Goal: Transaction & Acquisition: Download file/media

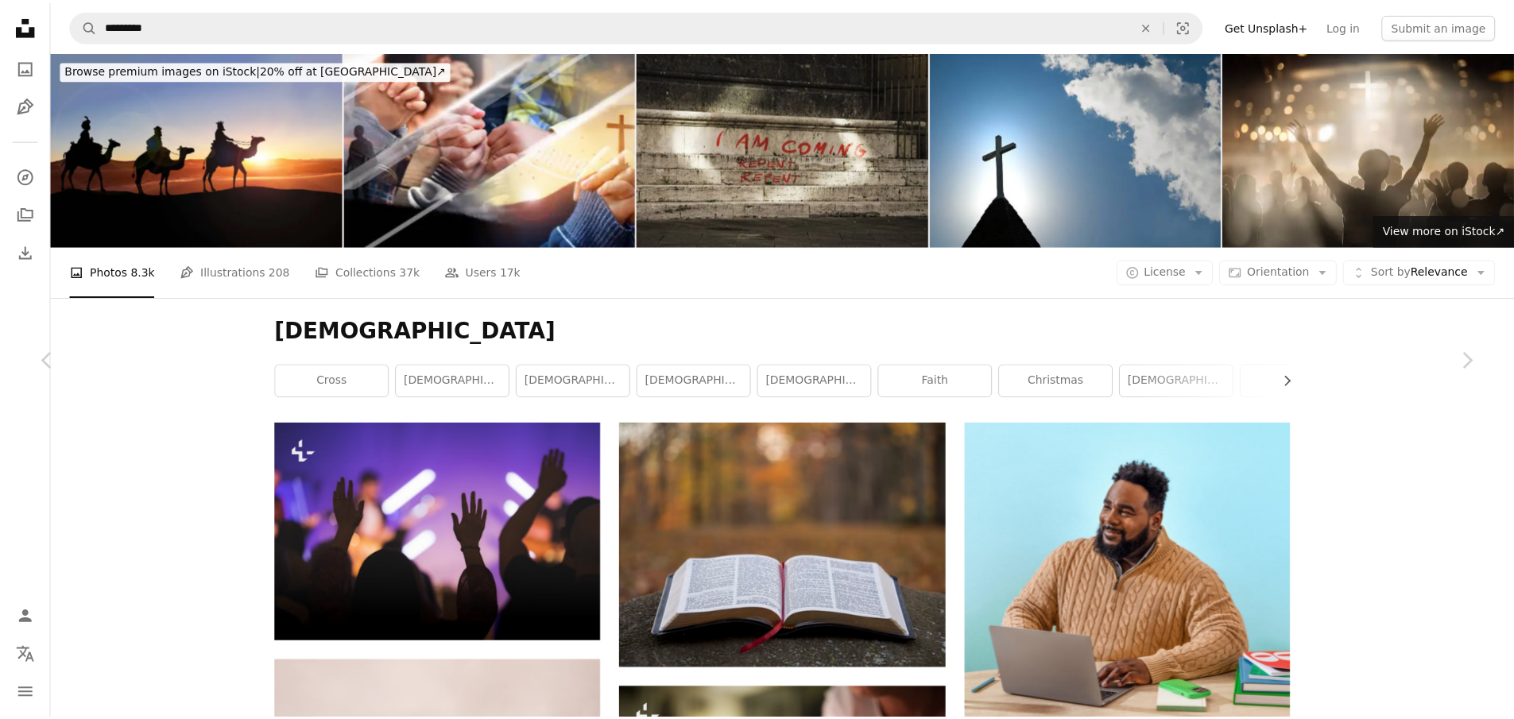
scroll to position [58240, 0]
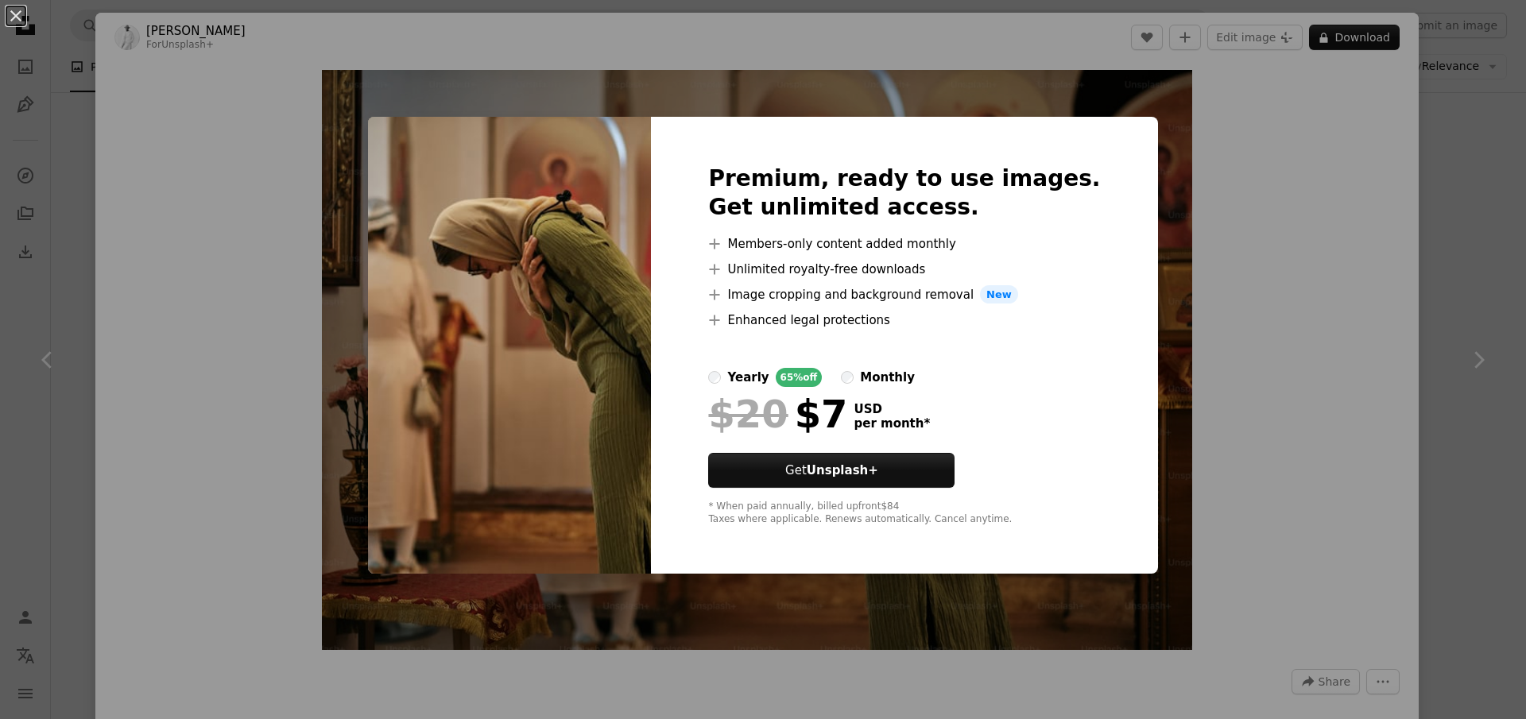
click at [1279, 181] on div "An X shape Premium, ready to use images. Get unlimited access. A plus sign Memb…" at bounding box center [763, 359] width 1526 height 719
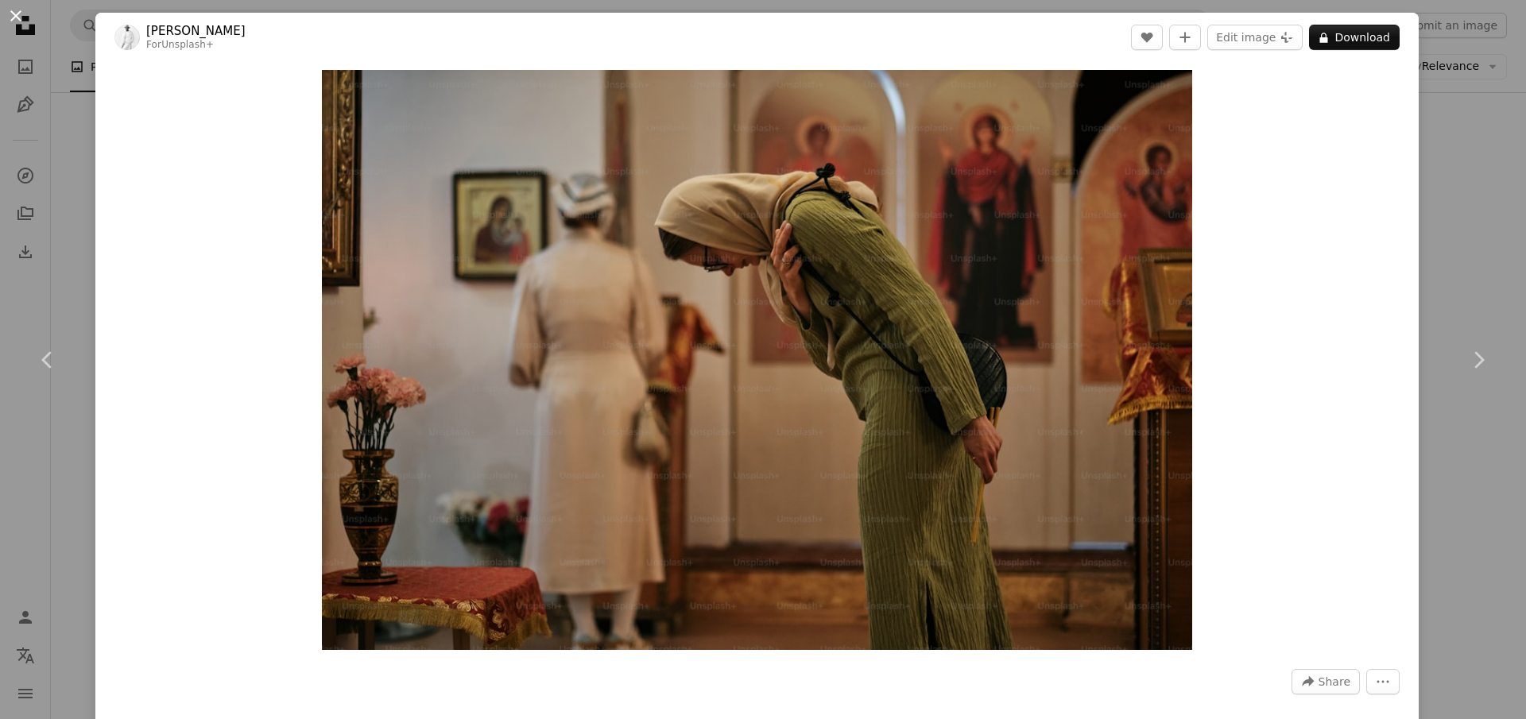
click at [18, 17] on button "An X shape" at bounding box center [15, 15] width 19 height 19
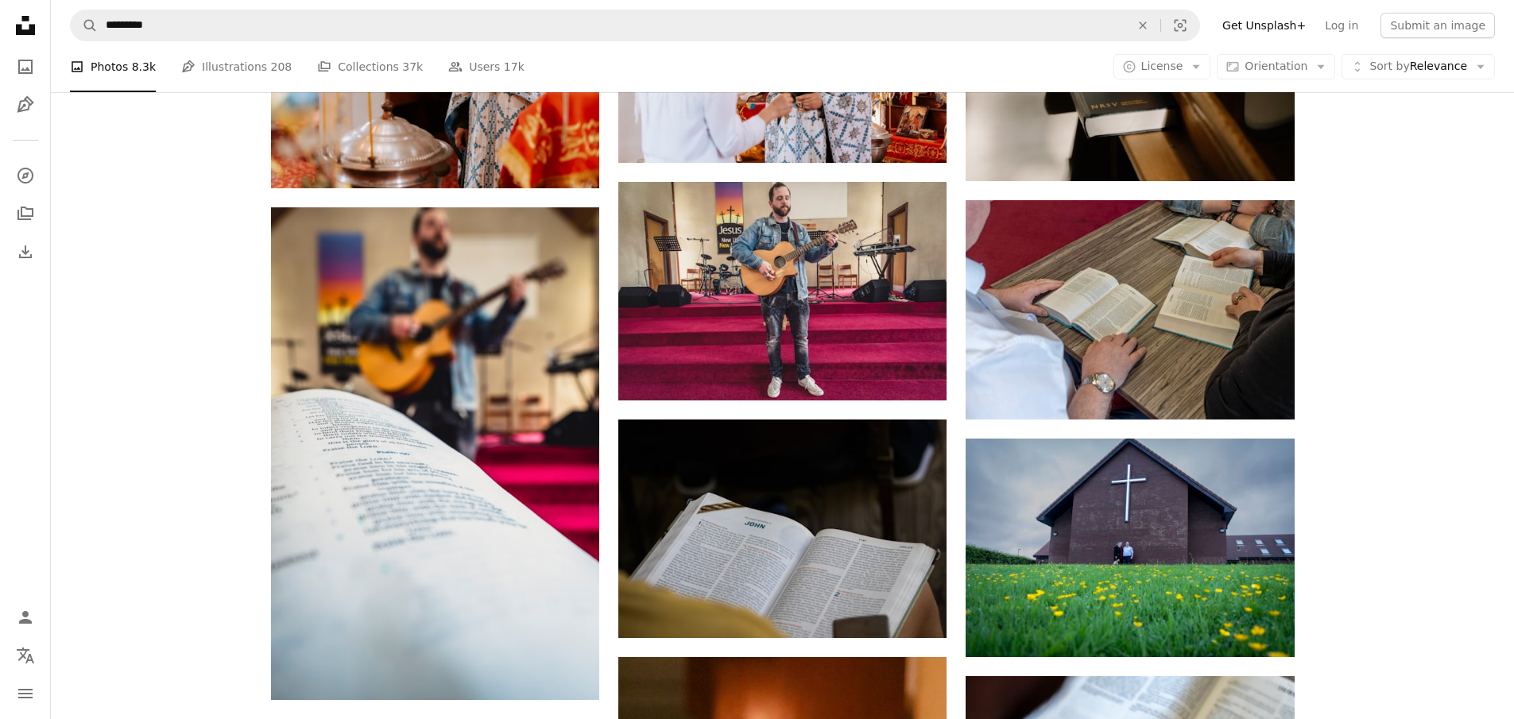
scroll to position [67379, 0]
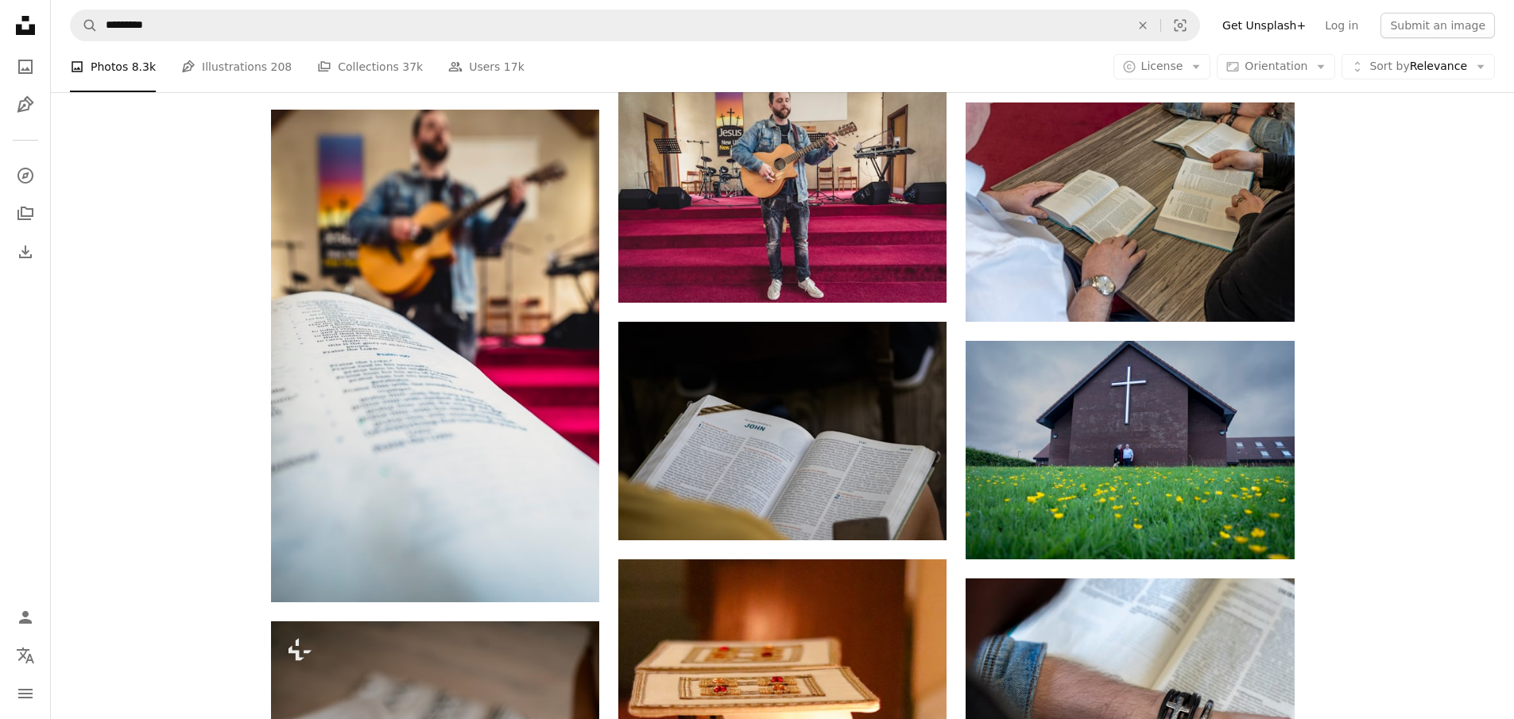
drag, startPoint x: 1195, startPoint y: 2, endPoint x: 1445, endPoint y: 188, distance: 311.7
